Goal: Contribute content: Add original content to the website for others to see

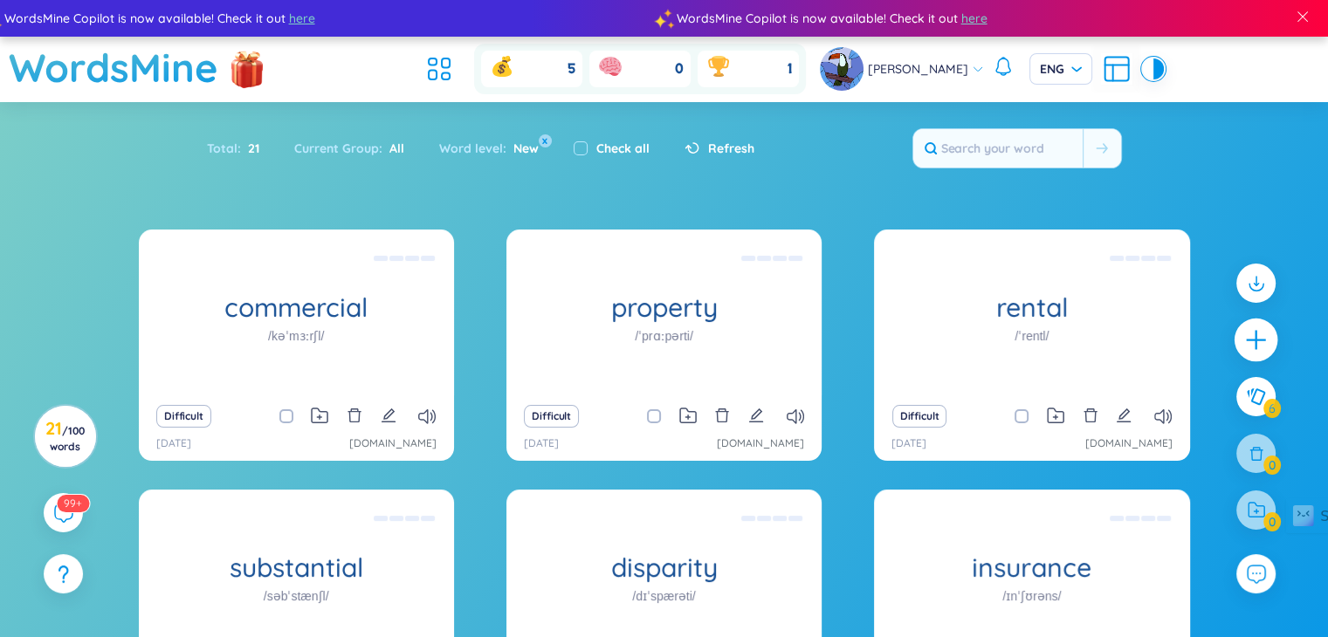
click at [1260, 334] on icon "plus" at bounding box center [1256, 340] width 24 height 24
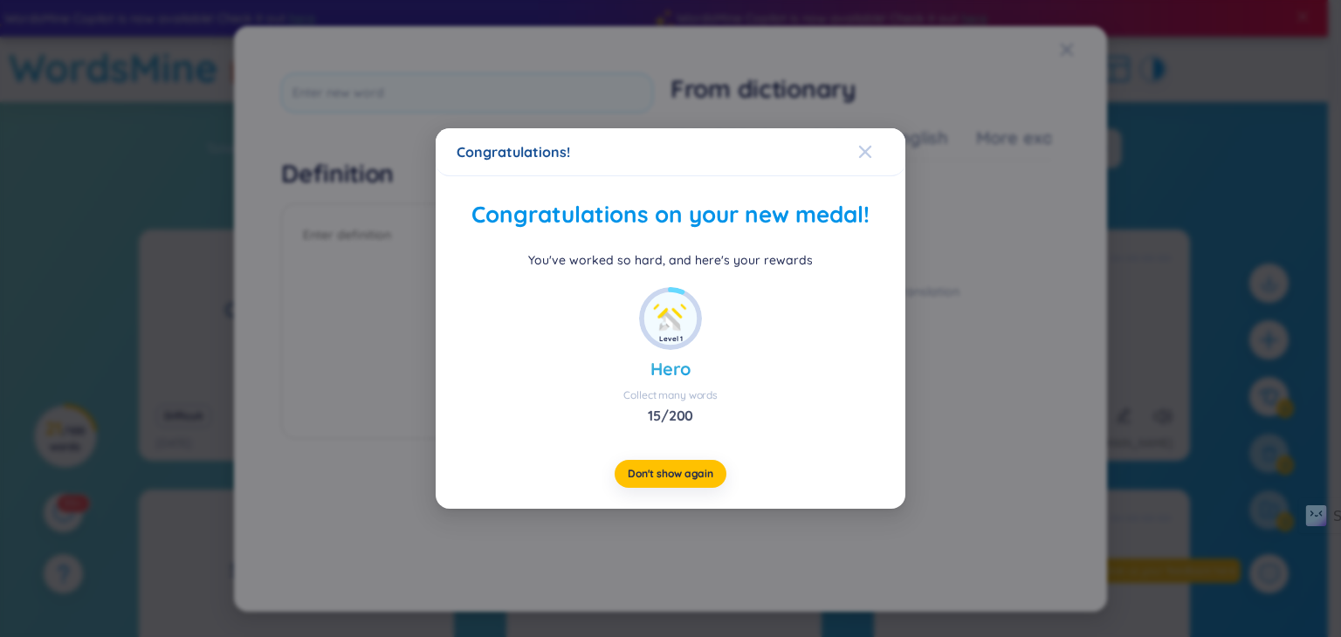
click at [861, 151] on div "Congratulations! Congratulations on your new medal! You've worked so hard, and …" at bounding box center [671, 318] width 470 height 381
click at [866, 150] on icon "Close" at bounding box center [865, 152] width 12 height 12
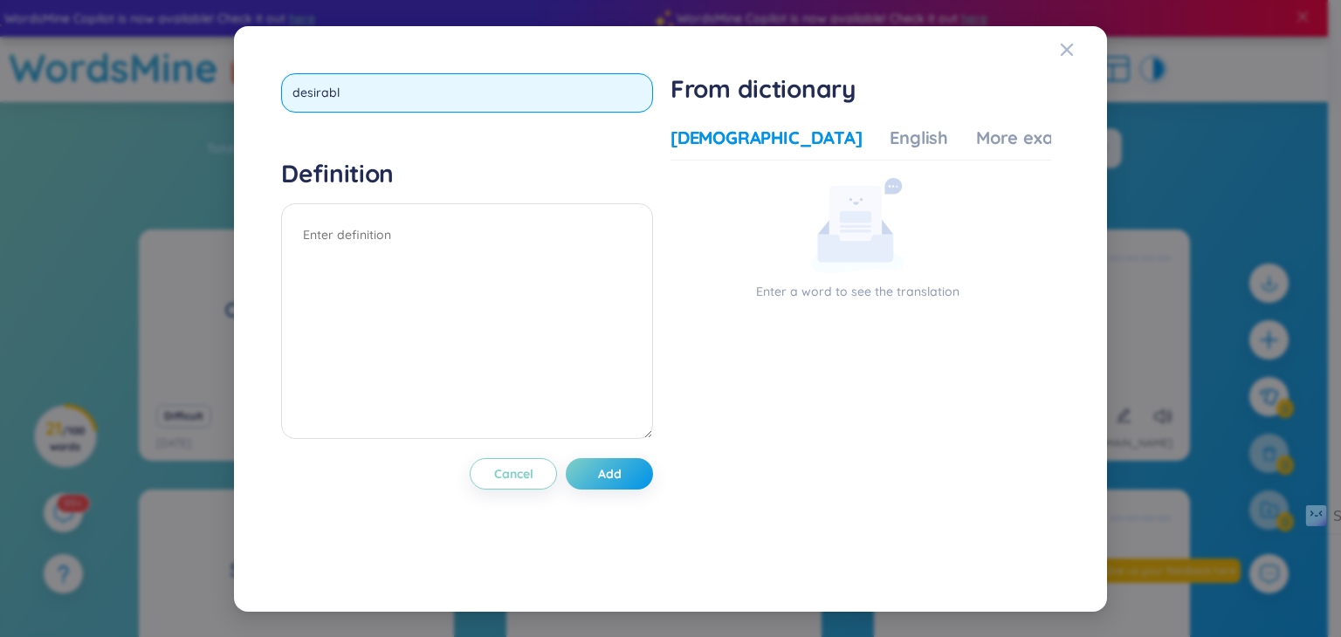
type input "desirable"
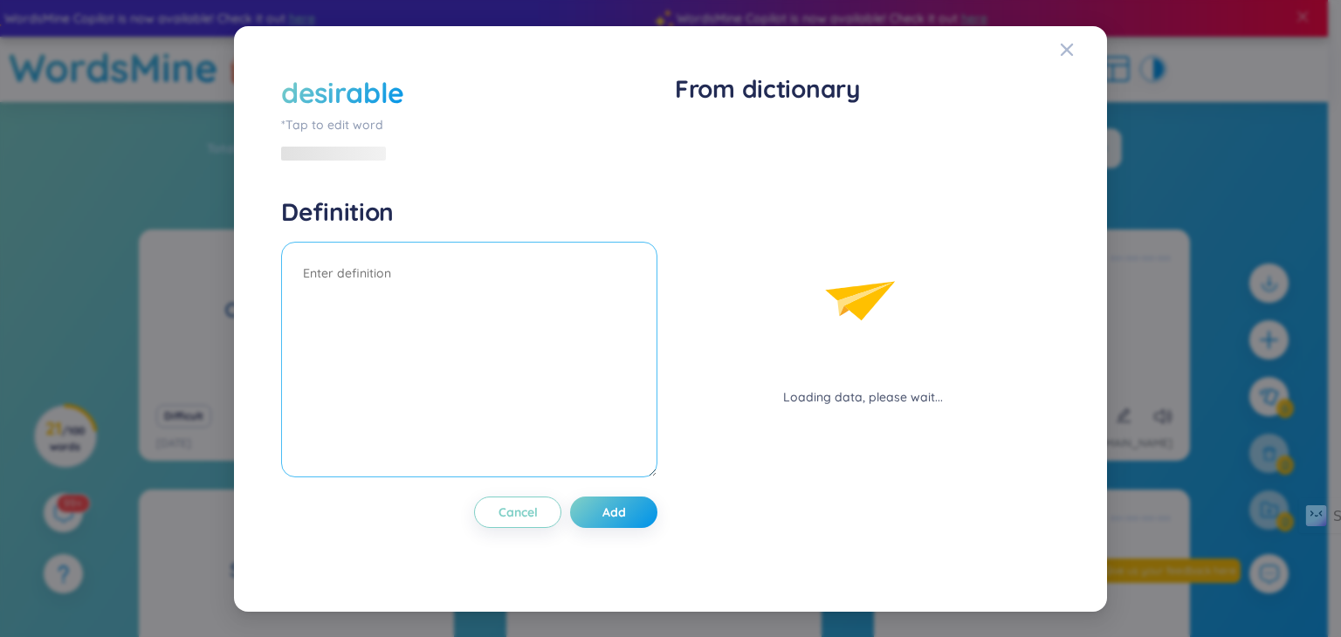
click at [555, 332] on textarea at bounding box center [469, 360] width 376 height 236
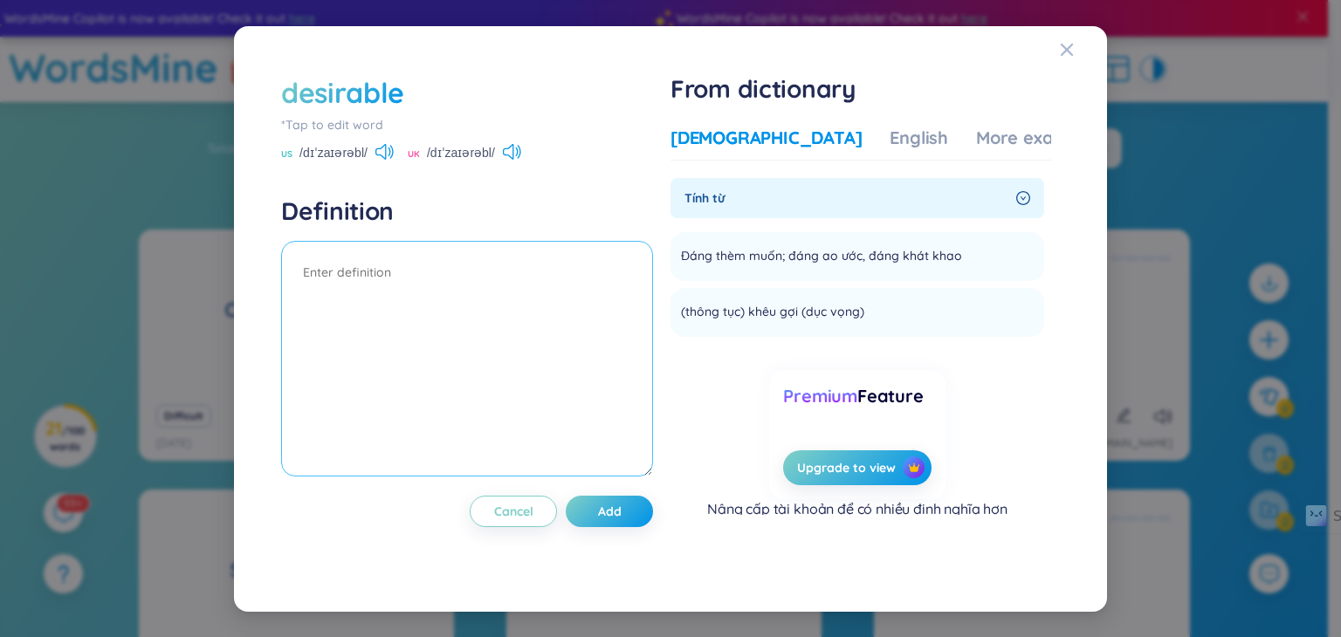
click at [504, 319] on textarea at bounding box center [467, 359] width 372 height 236
drag, startPoint x: 897, startPoint y: 257, endPoint x: 949, endPoint y: 257, distance: 51.5
click at [953, 259] on span "Đáng thèm muốn; đáng ao ước, đáng khát khao" at bounding box center [821, 256] width 281 height 21
click at [936, 253] on span "Đáng thèm muốn; đáng ao ước, đáng khát khao" at bounding box center [821, 256] width 281 height 21
drag, startPoint x: 906, startPoint y: 256, endPoint x: 971, endPoint y: 256, distance: 64.6
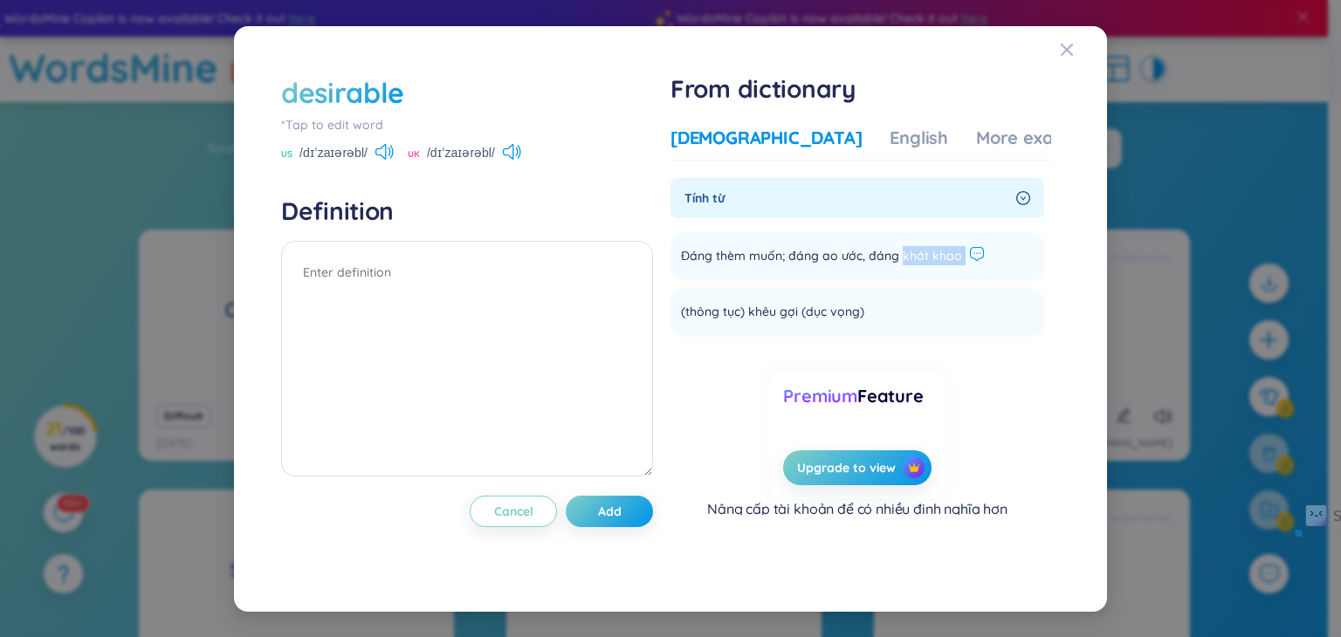
click at [971, 256] on div "Đáng thèm muốn; đáng ao ước, đáng khát khao" at bounding box center [833, 256] width 304 height 21
copy li "khát khao Add"
click at [455, 312] on textarea at bounding box center [467, 359] width 372 height 236
paste textarea "khát khao"
type textarea "khát khao"
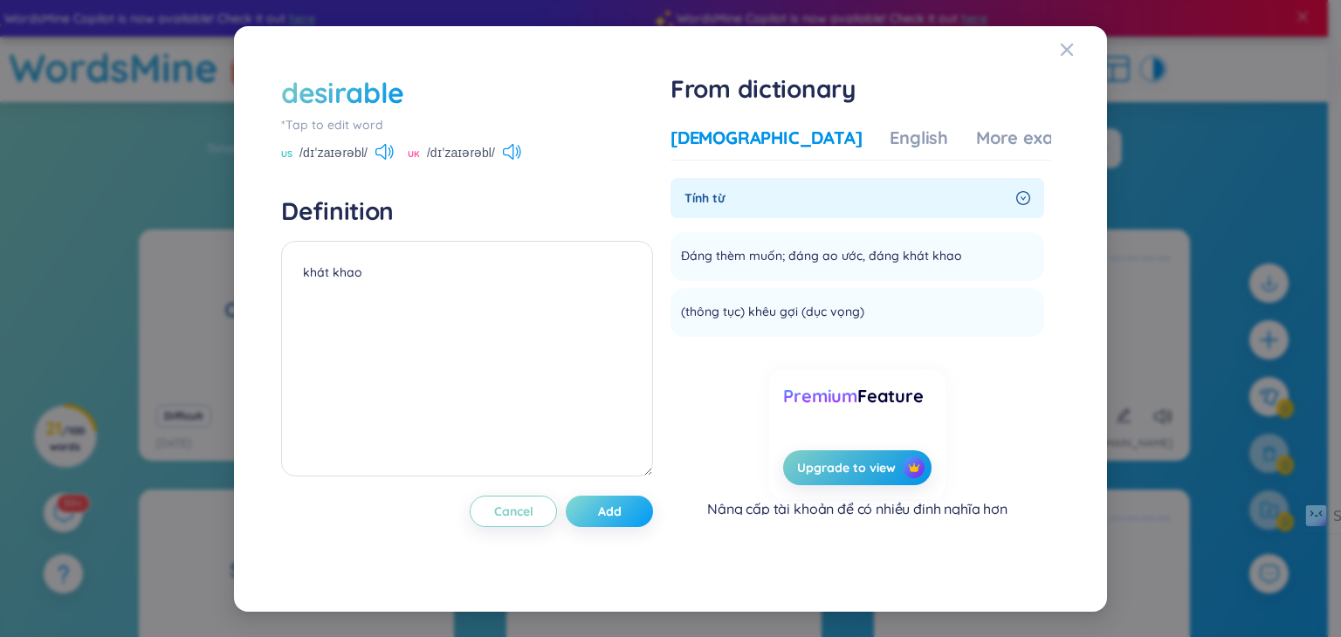
click at [607, 516] on span "Add" at bounding box center [610, 511] width 24 height 17
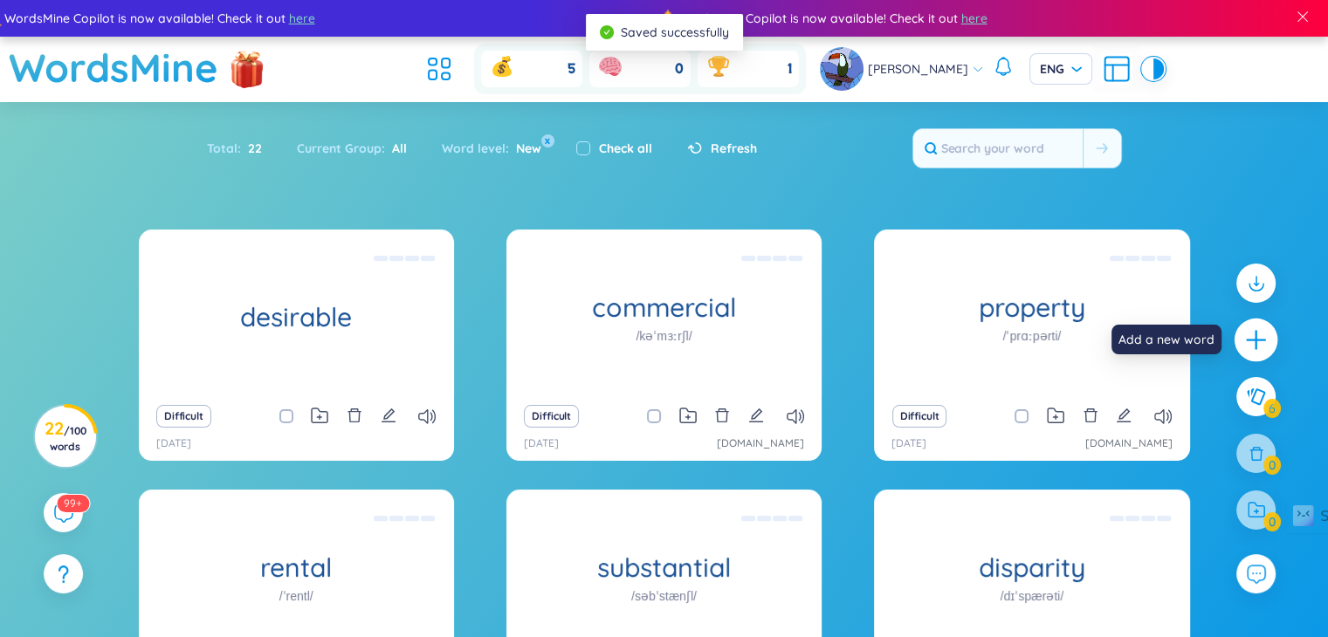
click at [1254, 339] on icon "plus" at bounding box center [1256, 340] width 24 height 24
